Goal: Check status: Check status

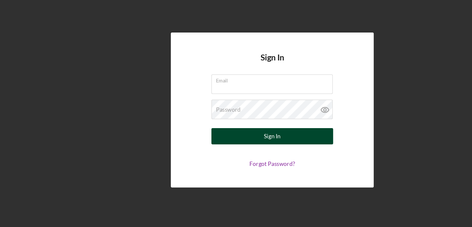
type input "ouiouihv@gmail.com"
click at [231, 136] on div "Sign In" at bounding box center [236, 132] width 13 height 13
